Goal: Transaction & Acquisition: Purchase product/service

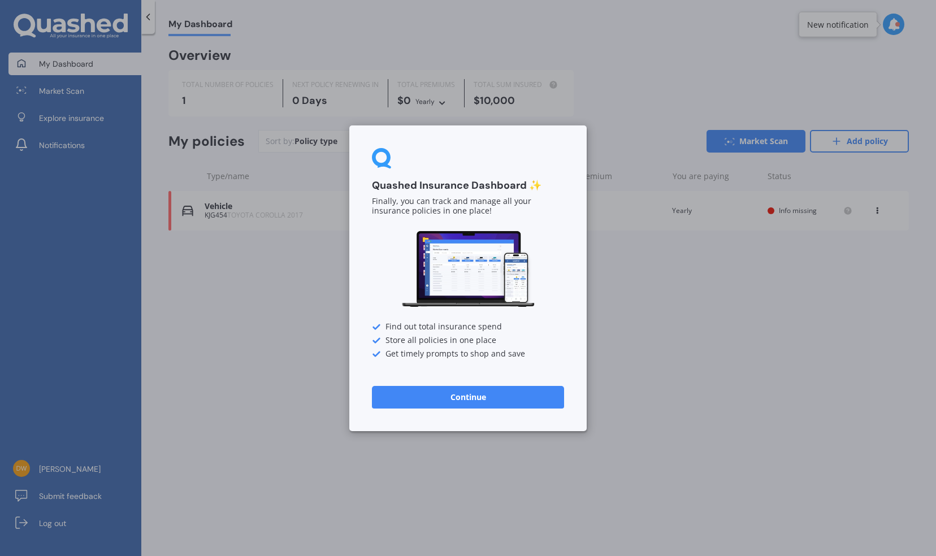
click at [427, 397] on button "Continue" at bounding box center [468, 397] width 192 height 23
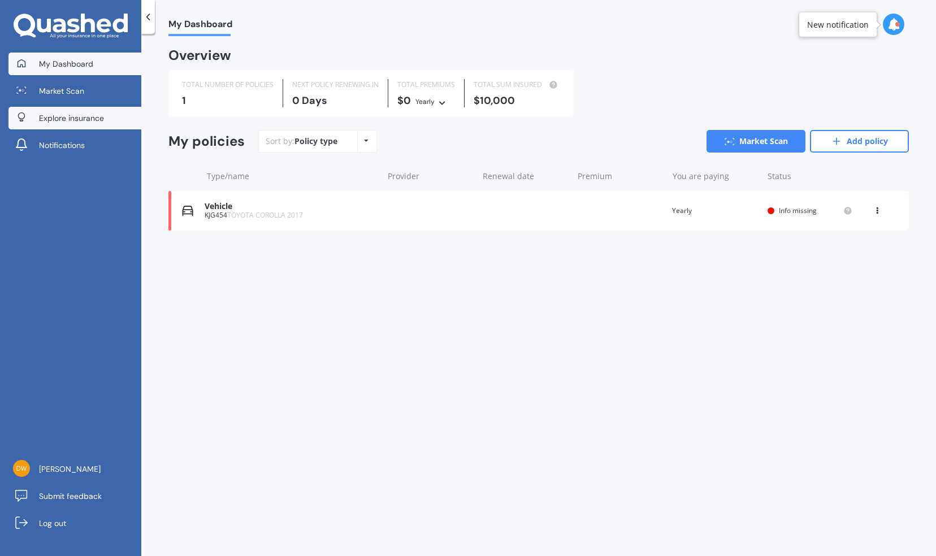
click at [70, 115] on span "Explore insurance" at bounding box center [71, 118] width 65 height 11
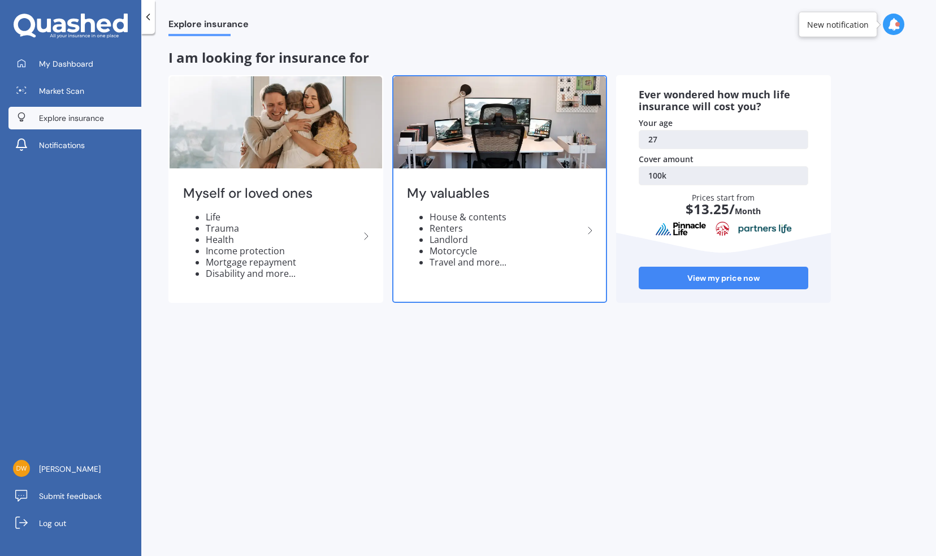
click at [493, 131] on img at bounding box center [500, 122] width 213 height 92
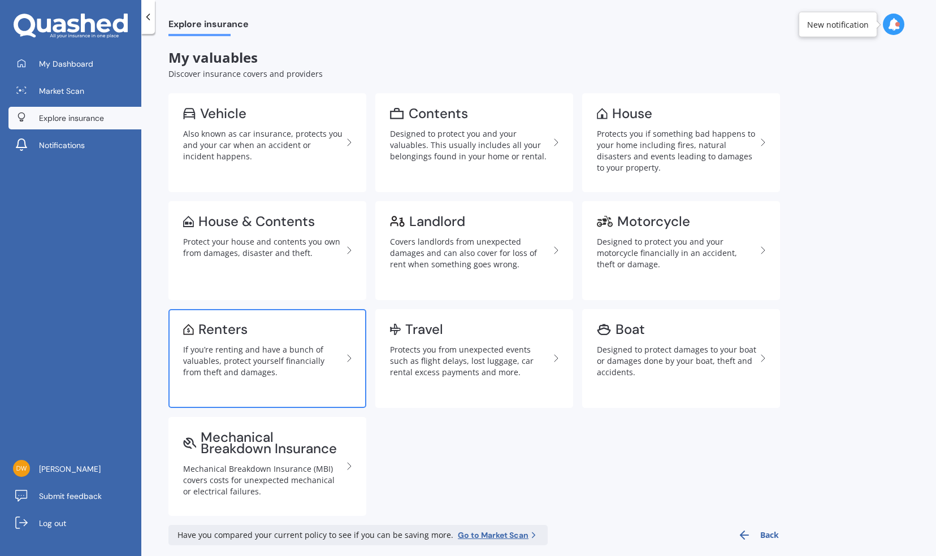
click at [279, 334] on div "Renters" at bounding box center [262, 329] width 159 height 11
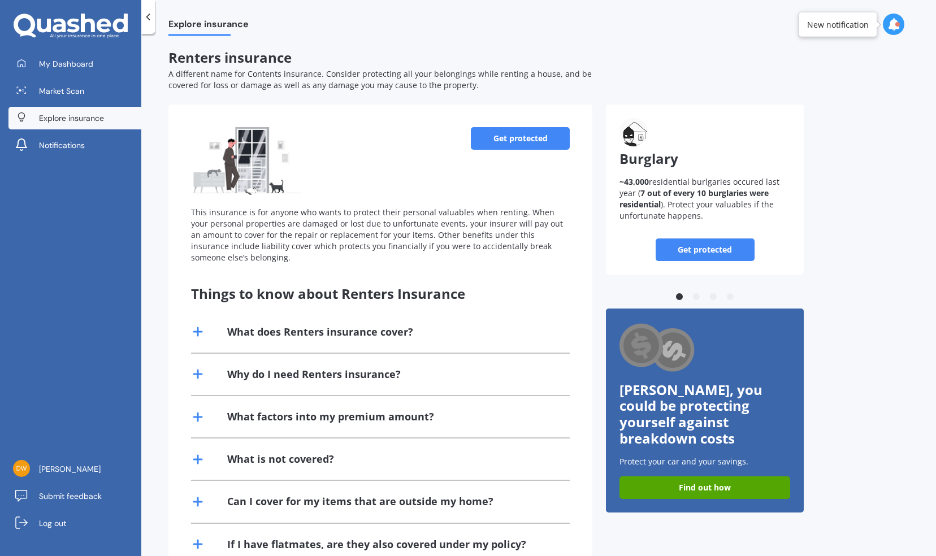
click at [519, 139] on link "Get protected" at bounding box center [520, 138] width 99 height 23
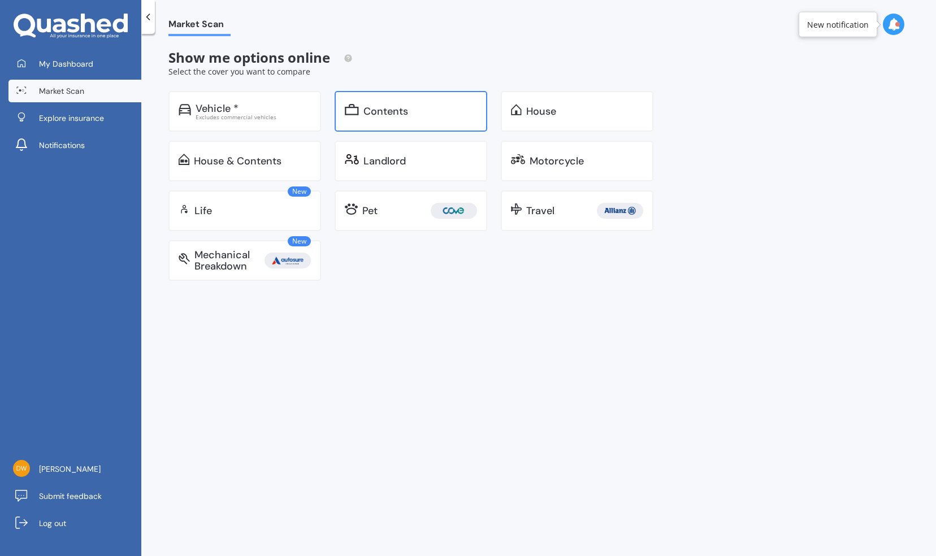
click at [406, 115] on div "Contents" at bounding box center [386, 111] width 45 height 11
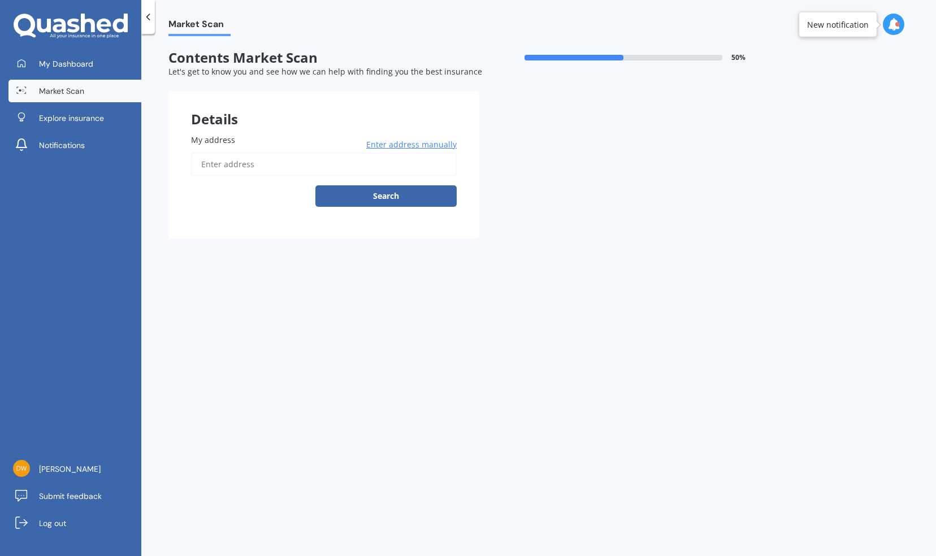
click at [279, 175] on input "My address" at bounding box center [324, 165] width 266 height 24
type input "[STREET_ADDRESS][PERSON_NAME]"
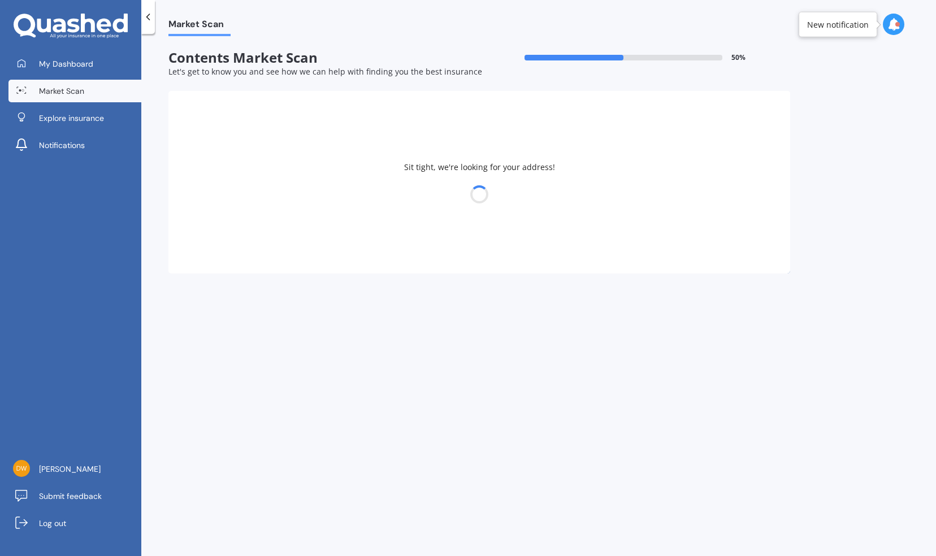
select select "11"
select select "02"
select select "1998"
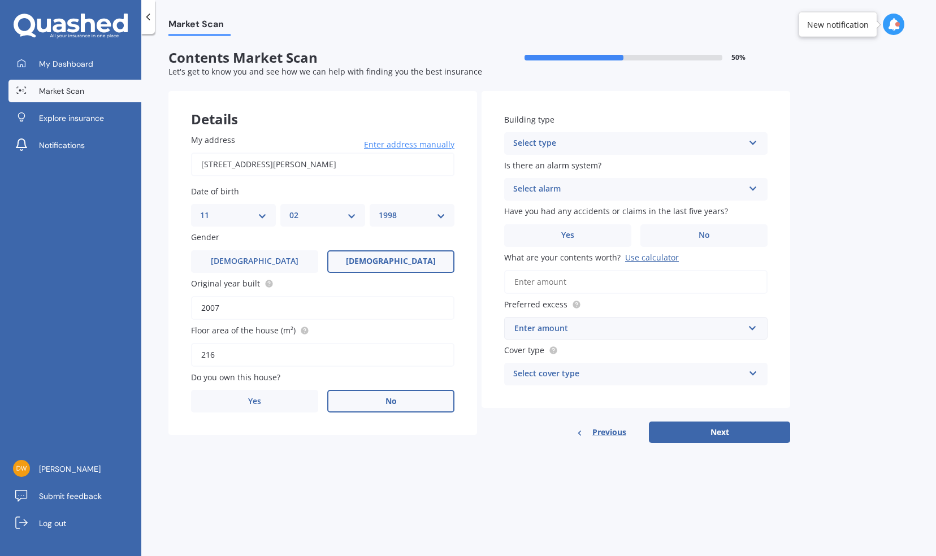
click at [379, 407] on label "No" at bounding box center [390, 401] width 127 height 23
click at [0, 0] on input "No" at bounding box center [0, 0] width 0 height 0
click at [754, 141] on icon at bounding box center [754, 141] width 10 height 8
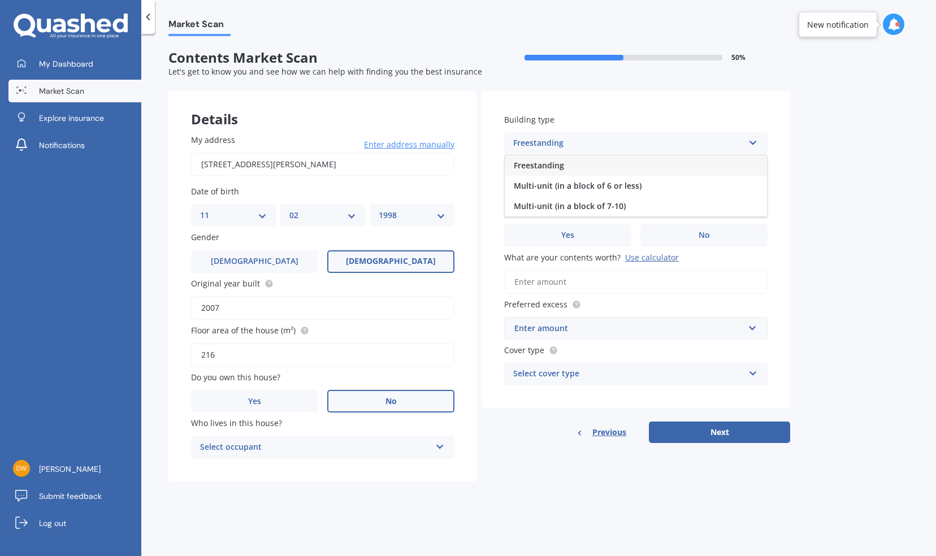
click at [637, 161] on div "Freestanding" at bounding box center [636, 166] width 262 height 20
click at [752, 184] on icon at bounding box center [754, 187] width 10 height 8
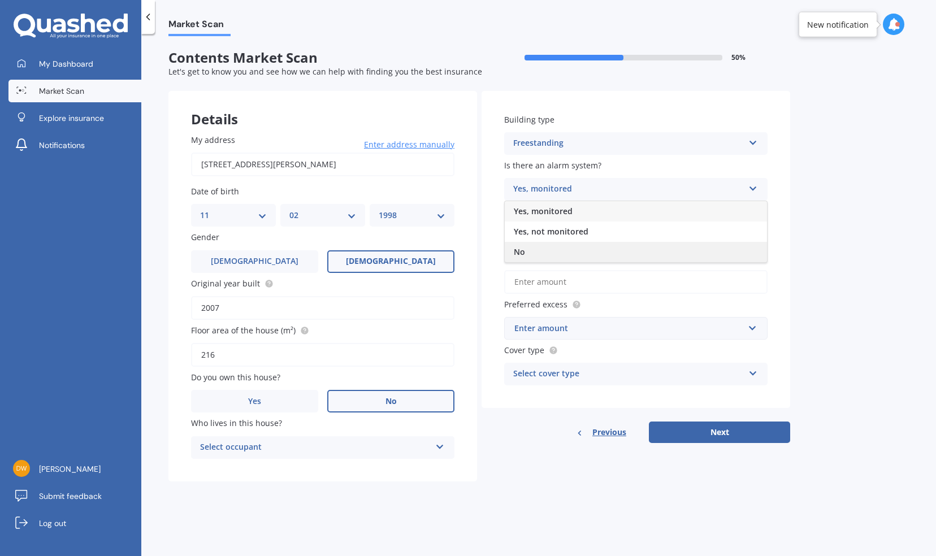
click at [529, 251] on div "No" at bounding box center [636, 252] width 262 height 20
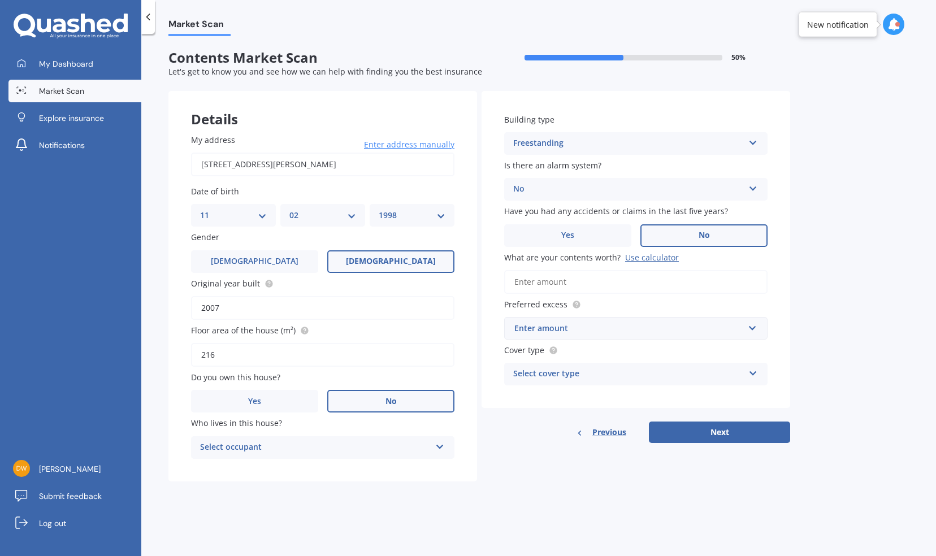
click at [719, 240] on label "No" at bounding box center [704, 235] width 127 height 23
click at [0, 0] on input "No" at bounding box center [0, 0] width 0 height 0
click at [553, 288] on input "What are your contents worth? Use calculator" at bounding box center [636, 282] width 264 height 24
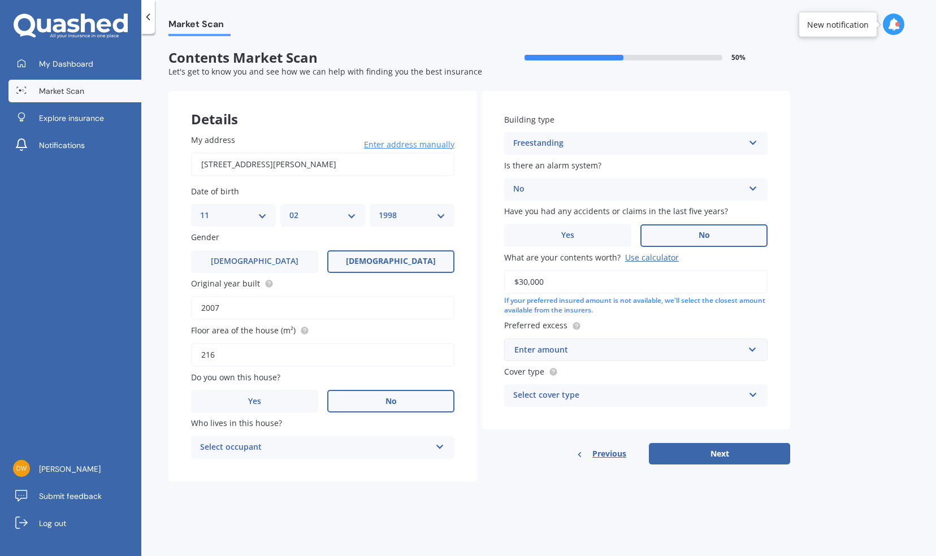
type input "$30,000"
click at [754, 353] on input "text" at bounding box center [632, 349] width 253 height 21
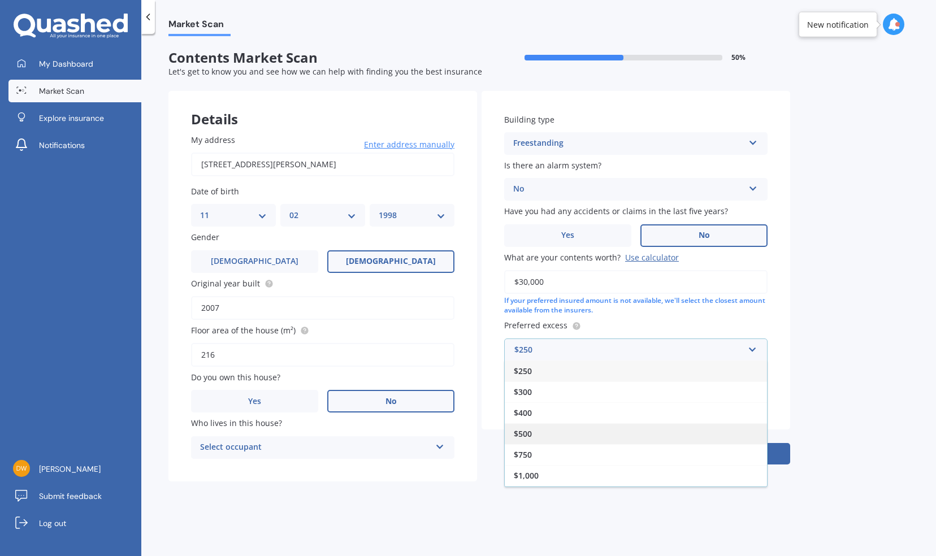
click at [562, 431] on div "$500" at bounding box center [636, 434] width 262 height 21
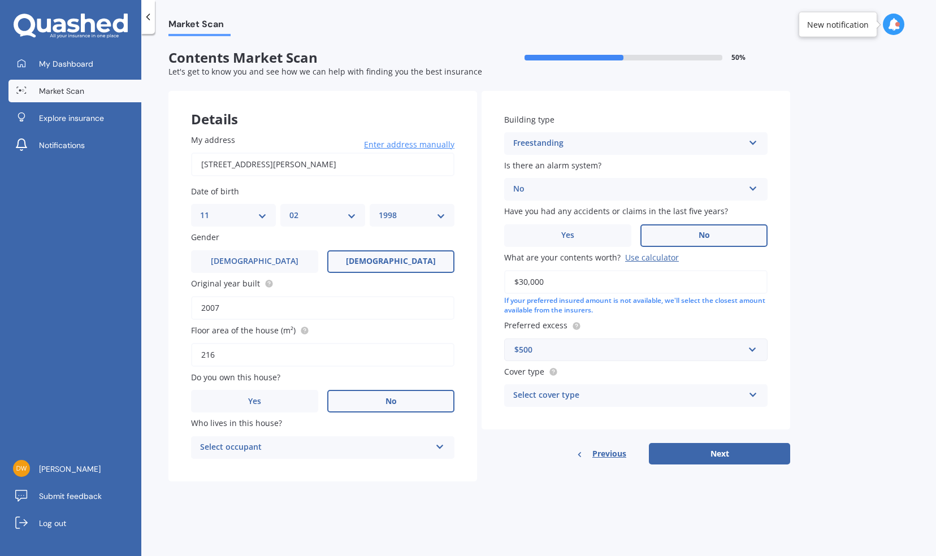
click at [753, 392] on icon at bounding box center [754, 393] width 10 height 8
click at [873, 378] on div "Market Scan Contents Market Scan 50 % Let's get to know you and see how we can …" at bounding box center [538, 297] width 795 height 523
click at [772, 454] on button "Next" at bounding box center [719, 453] width 141 height 21
click at [447, 446] on div "Select occupant Tenant" at bounding box center [323, 448] width 264 height 23
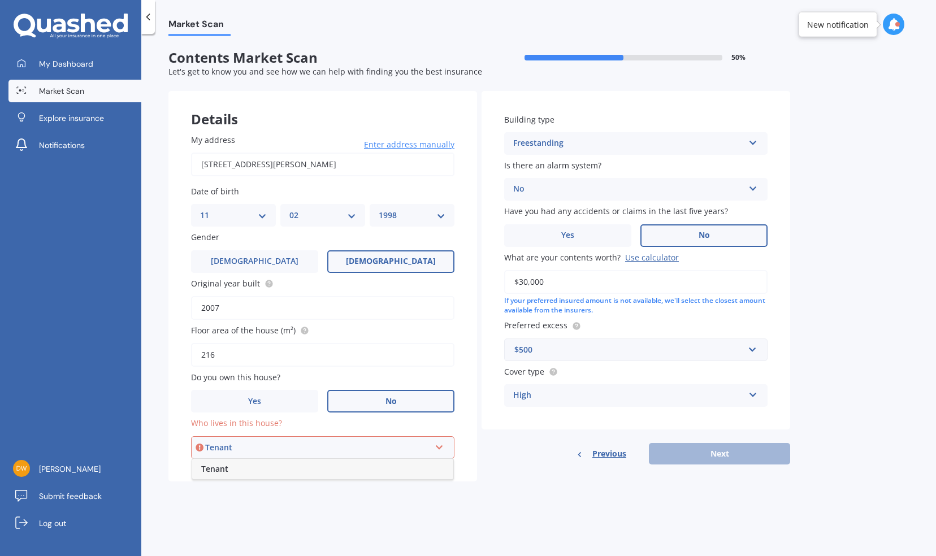
click at [221, 476] on div "Tenant" at bounding box center [322, 469] width 261 height 20
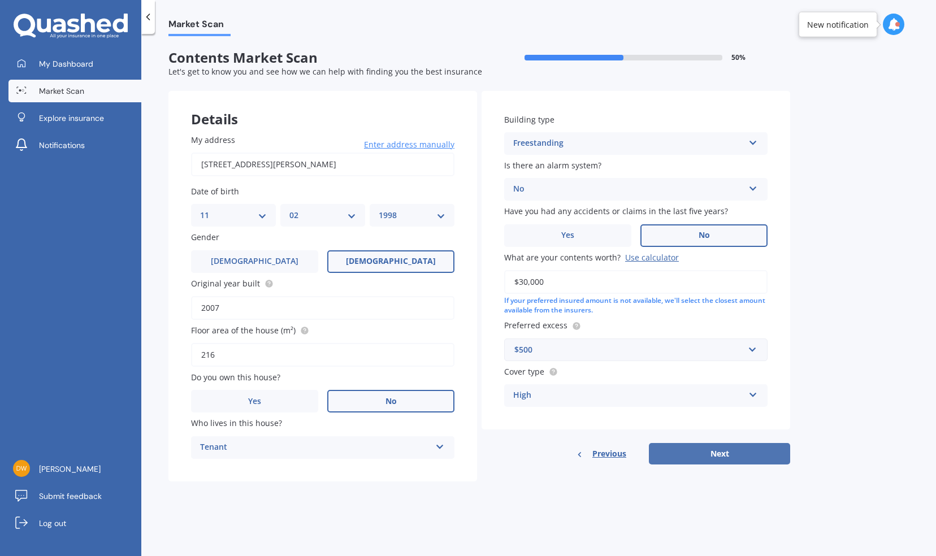
click at [723, 456] on button "Next" at bounding box center [719, 453] width 141 height 21
select select "11"
select select "02"
select select "1998"
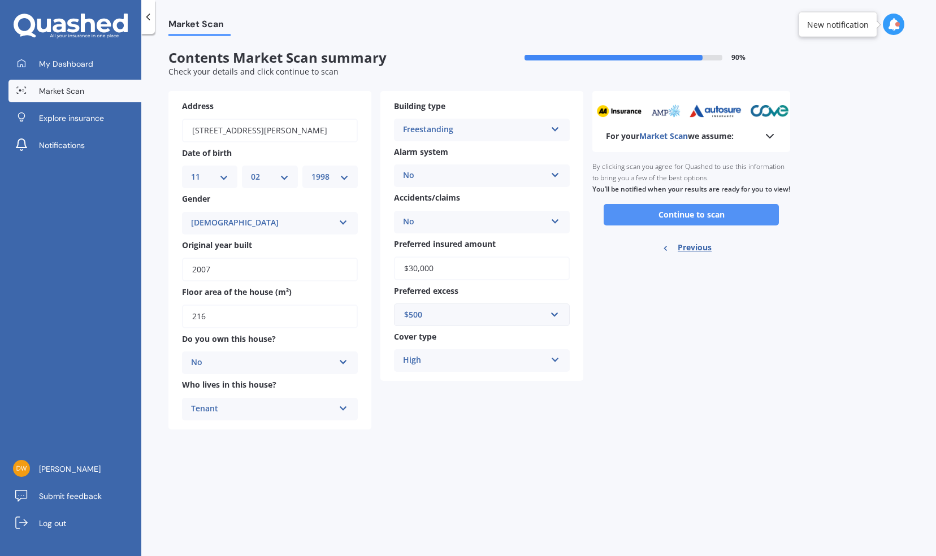
click at [726, 226] on button "Continue to scan" at bounding box center [691, 214] width 175 height 21
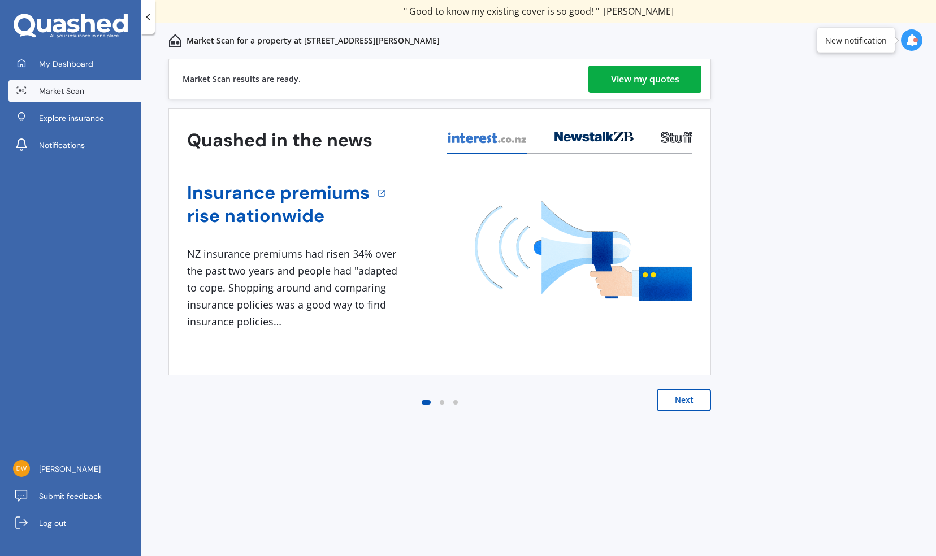
click at [628, 80] on div "View my quotes" at bounding box center [645, 79] width 68 height 27
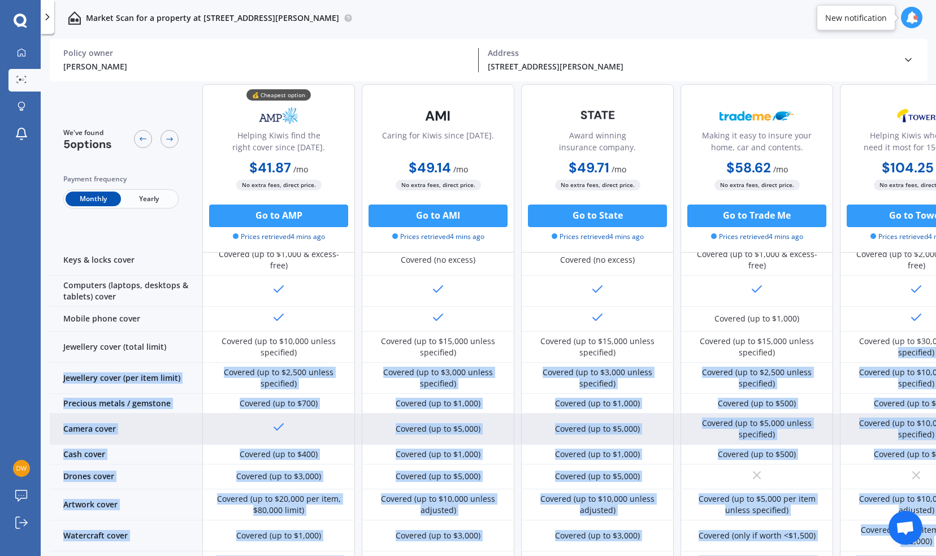
scroll to position [272, 0]
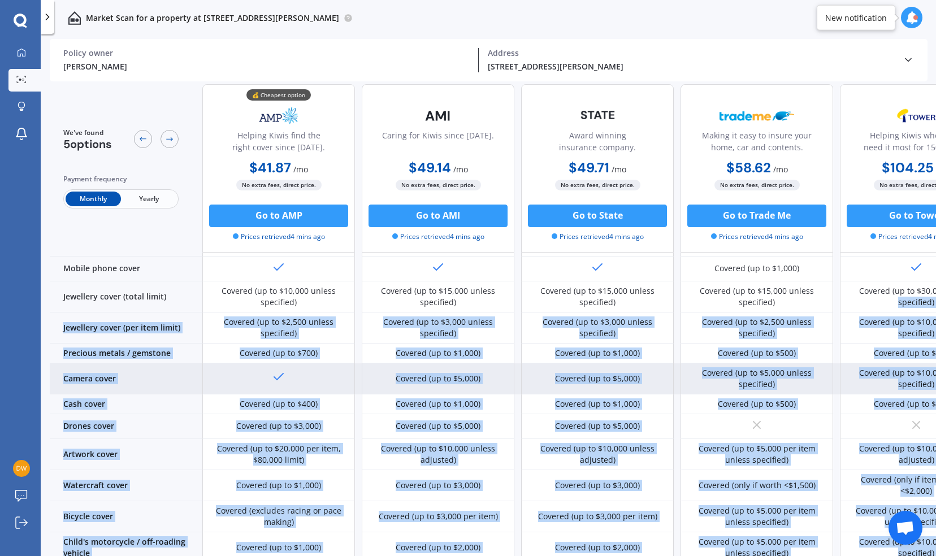
drag, startPoint x: 857, startPoint y: 551, endPoint x: 910, endPoint y: 551, distance: 53.2
click at [910, 551] on div "Sum insured (incl. GST) $30,000 $30,000 $30,000 $30,000 $75,000 Excess amount $…" at bounding box center [521, 495] width 943 height 1011
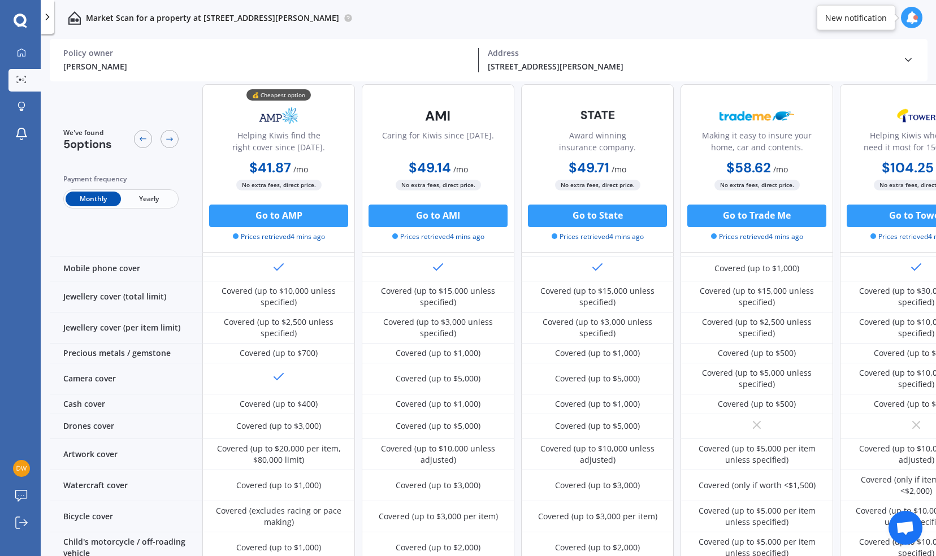
click at [749, 63] on div "[STREET_ADDRESS][PERSON_NAME]" at bounding box center [691, 67] width 406 height 12
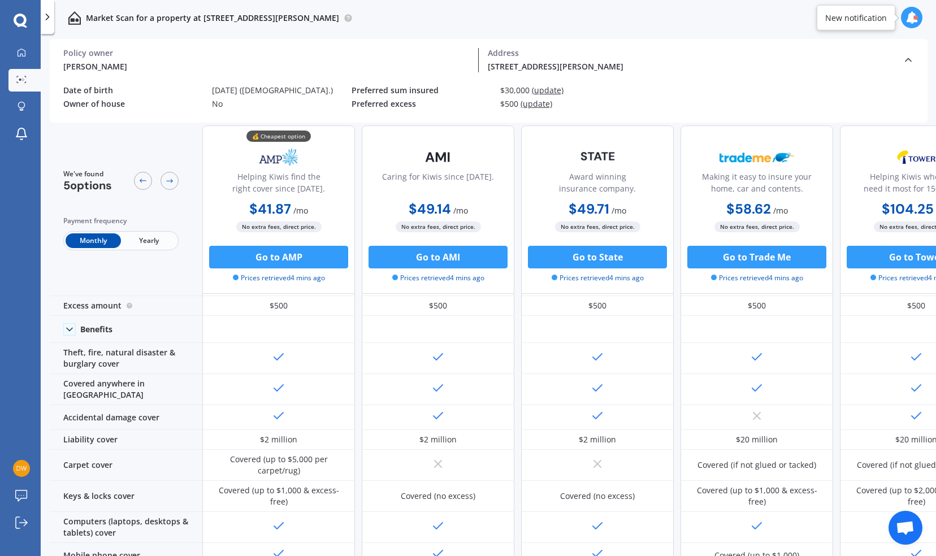
scroll to position [0, 0]
